Goal: Find specific page/section: Find specific page/section

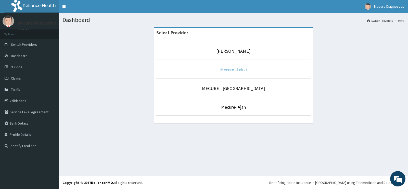
click at [232, 68] on link "Mecure -Lekki" at bounding box center [233, 70] width 27 height 6
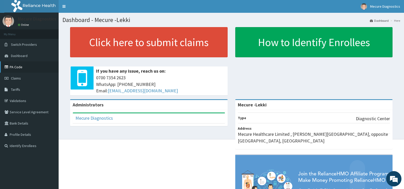
click at [12, 68] on link "PA Code" at bounding box center [29, 66] width 59 height 11
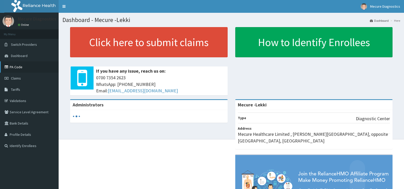
click at [18, 69] on link "PA Code" at bounding box center [29, 66] width 59 height 11
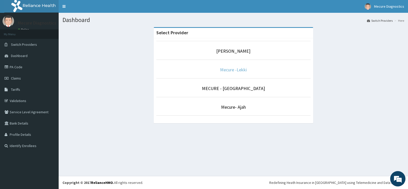
click at [234, 71] on link "Mecure -Lekki" at bounding box center [233, 70] width 27 height 6
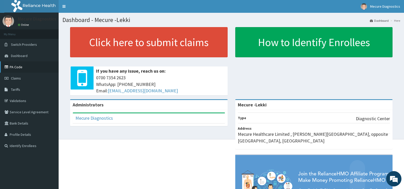
click at [12, 69] on link "PA Code" at bounding box center [29, 66] width 59 height 11
